Goal: Navigation & Orientation: Go to known website

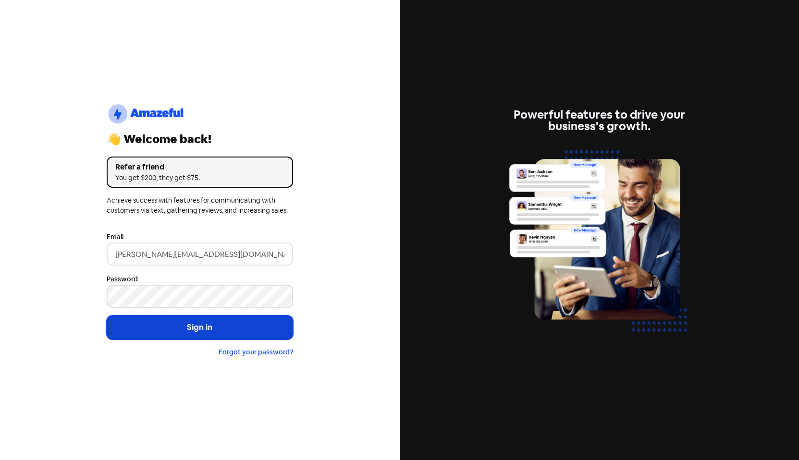
click at [193, 332] on button "Sign in" at bounding box center [200, 328] width 186 height 24
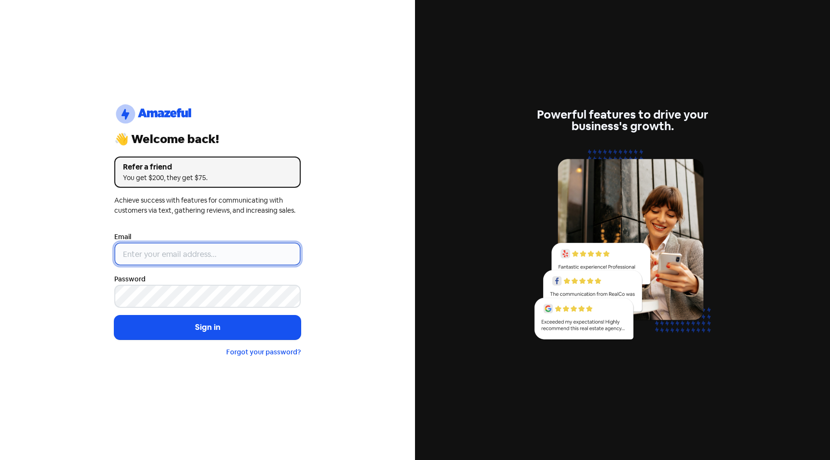
type input "[PERSON_NAME][EMAIL_ADDRESS][DOMAIN_NAME]"
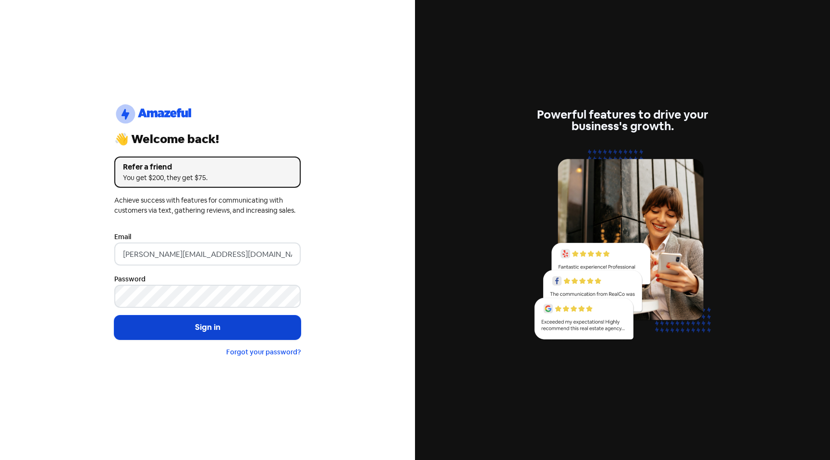
click at [203, 323] on button "Sign in" at bounding box center [207, 328] width 186 height 24
